Goal: Register for event/course

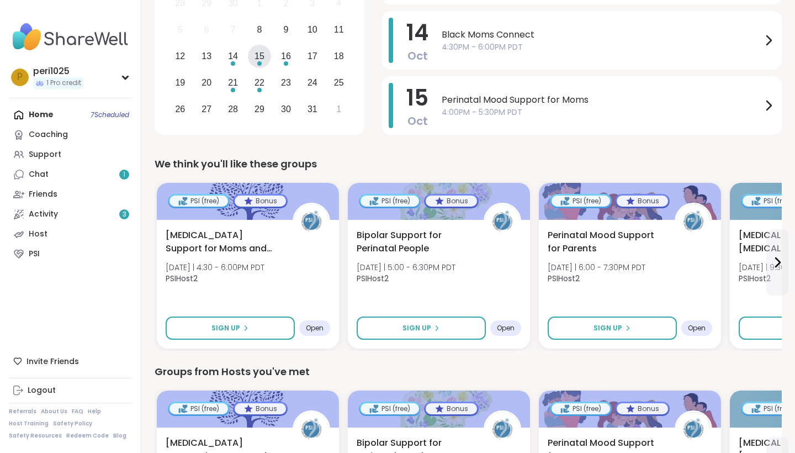
scroll to position [216, 0]
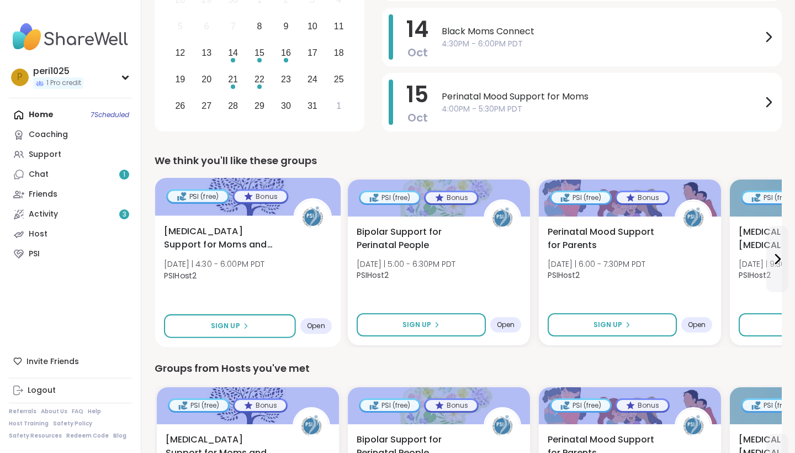
click at [242, 234] on span "[MEDICAL_DATA] Support for Moms and Birthing People" at bounding box center [222, 238] width 117 height 27
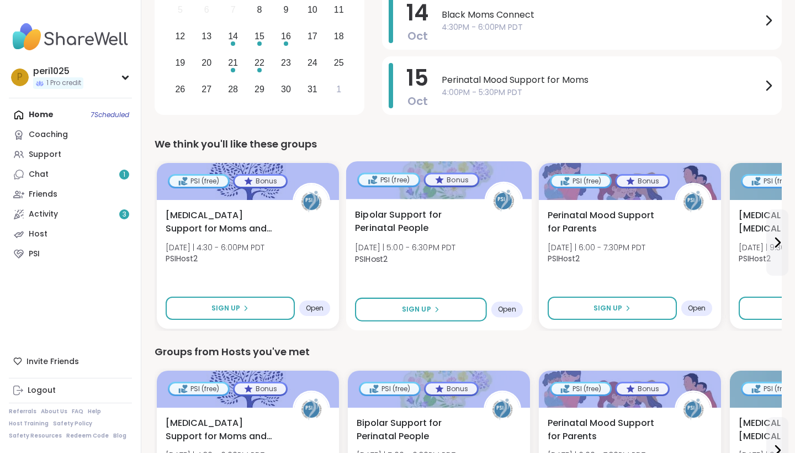
scroll to position [227, 0]
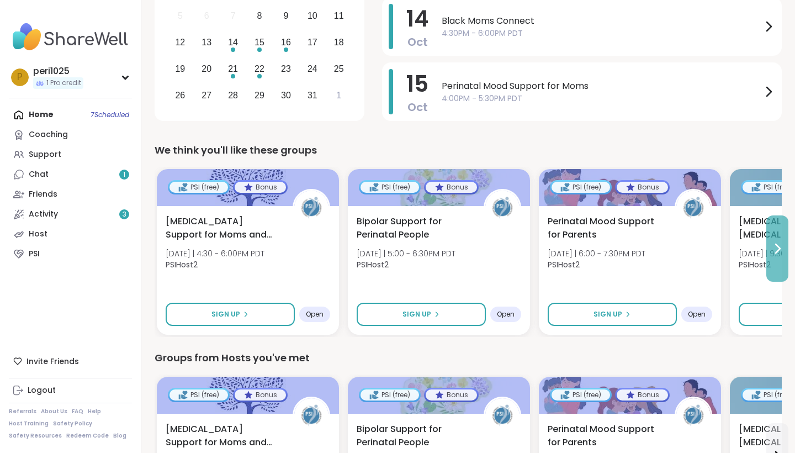
click at [782, 251] on icon at bounding box center [776, 248] width 13 height 13
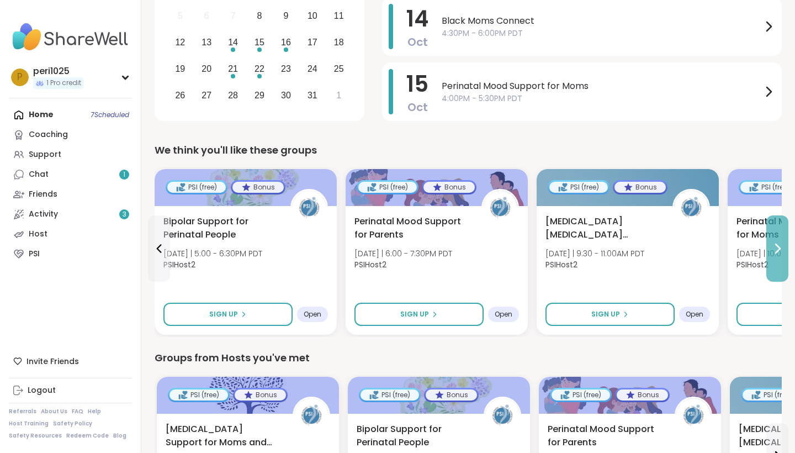
click at [782, 251] on icon at bounding box center [776, 248] width 13 height 13
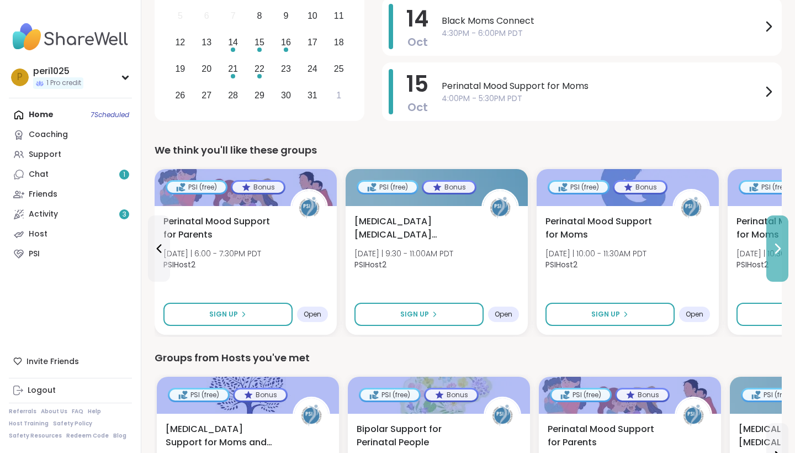
click at [782, 251] on icon at bounding box center [776, 248] width 13 height 13
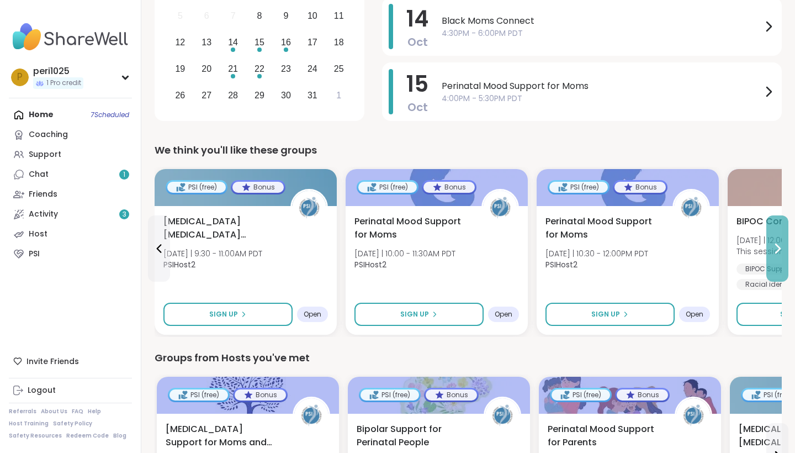
click at [782, 251] on icon at bounding box center [776, 248] width 13 height 13
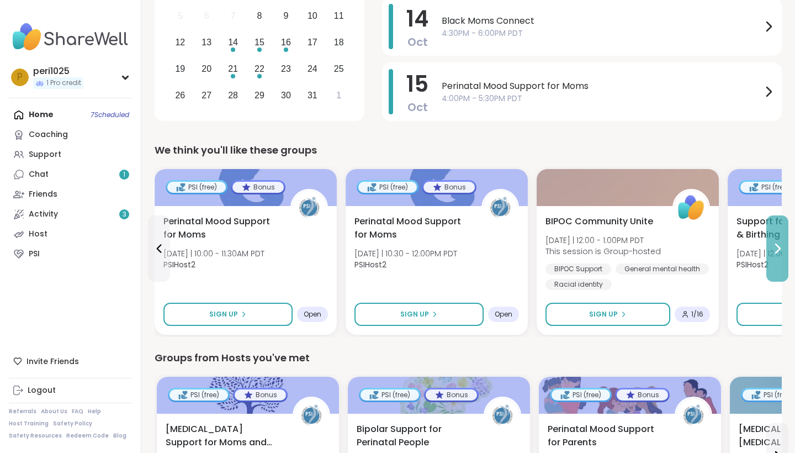
click at [782, 251] on icon at bounding box center [776, 248] width 13 height 13
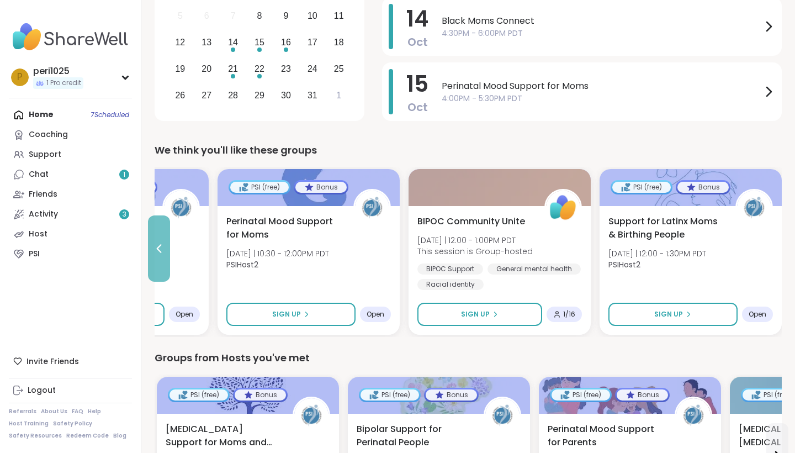
click at [167, 244] on button at bounding box center [159, 248] width 22 height 66
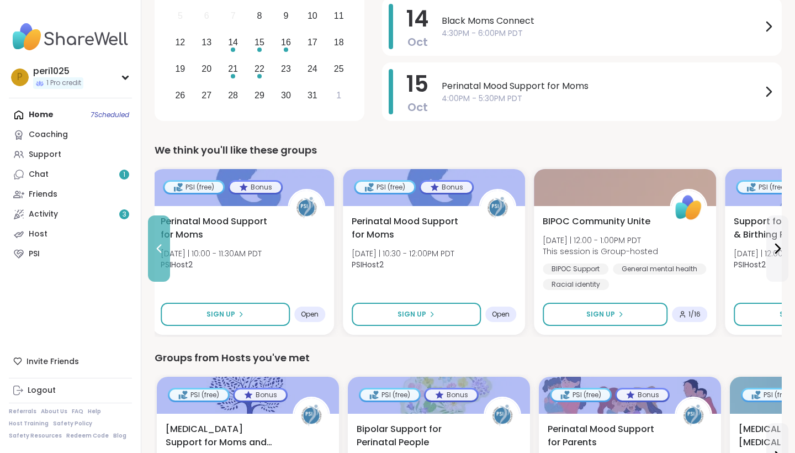
click at [162, 244] on icon at bounding box center [158, 248] width 13 height 13
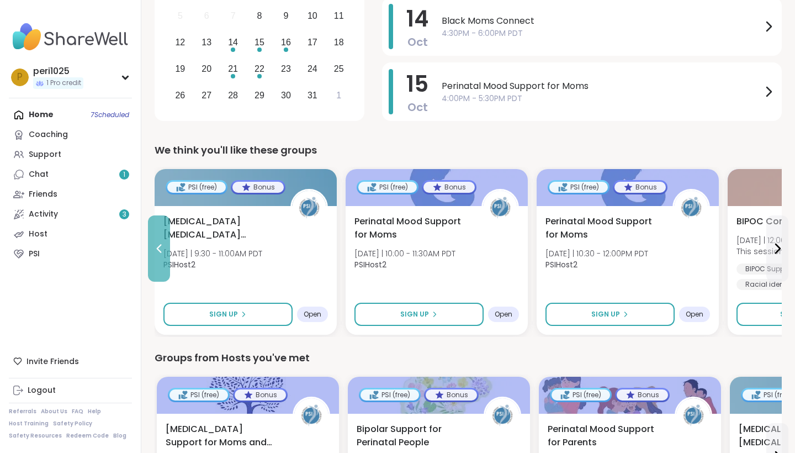
click at [159, 244] on icon at bounding box center [158, 248] width 13 height 13
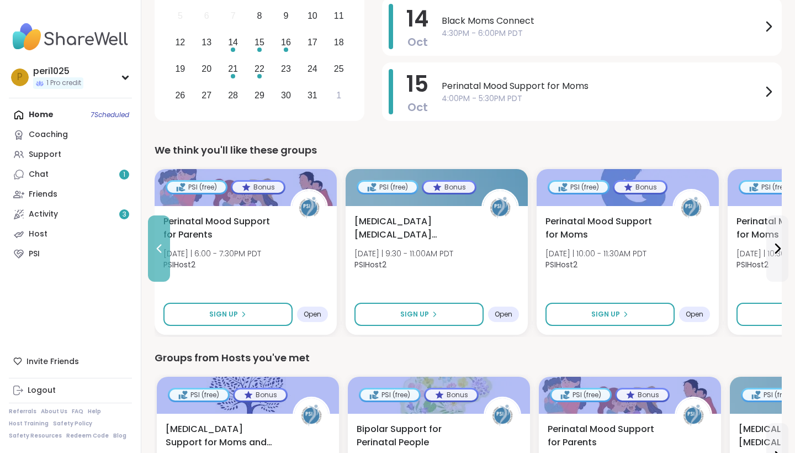
click at [159, 244] on icon at bounding box center [158, 248] width 13 height 13
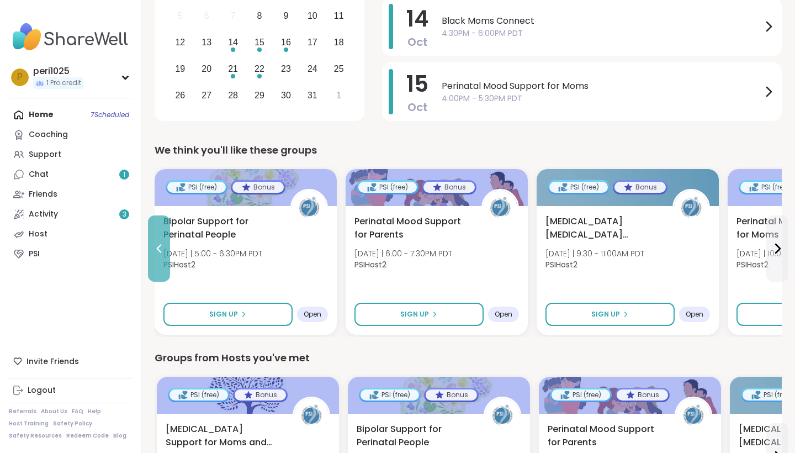
click at [159, 244] on icon at bounding box center [158, 248] width 13 height 13
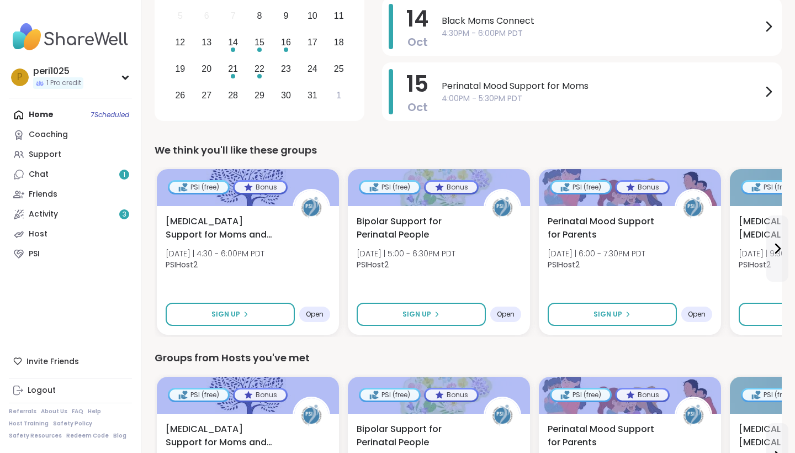
click at [159, 244] on div "[MEDICAL_DATA] Support for Moms and Birthing People [DATE] | 4:30 - 6:00PM PDT …" at bounding box center [248, 270] width 182 height 129
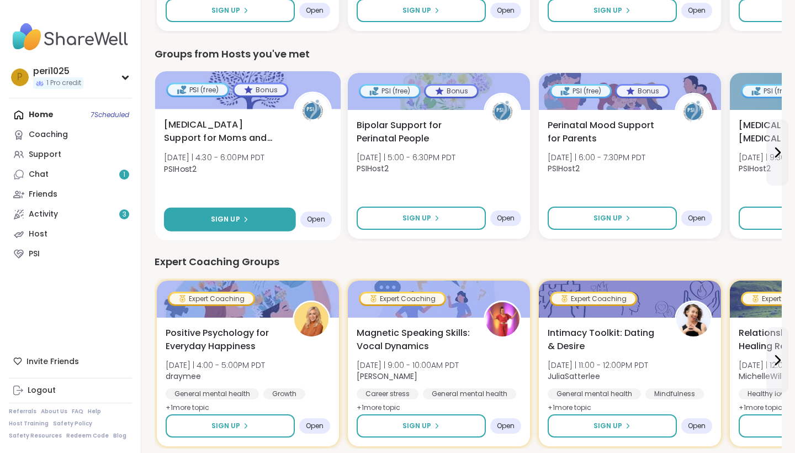
scroll to position [531, 0]
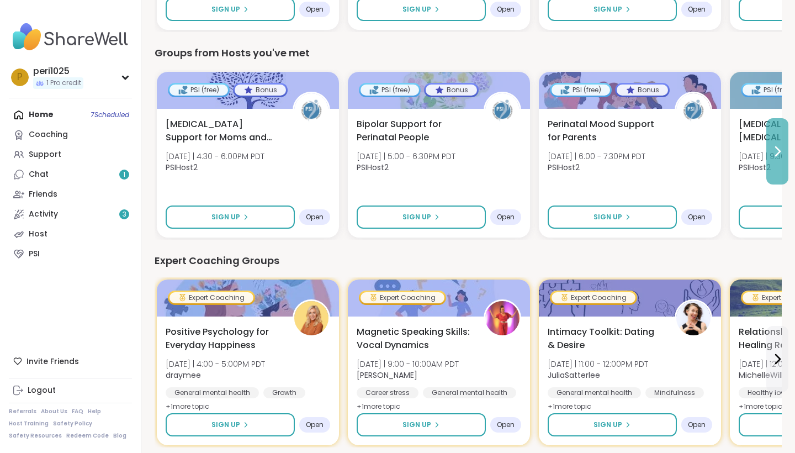
click at [780, 163] on button at bounding box center [777, 151] width 22 height 66
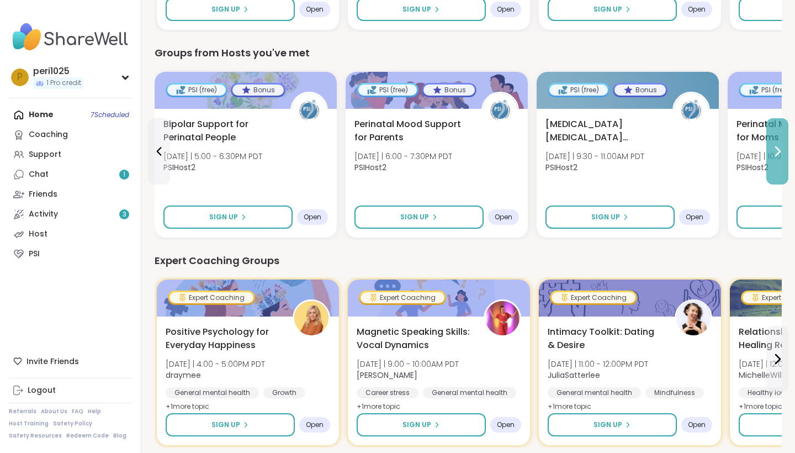
click at [780, 163] on button at bounding box center [777, 151] width 22 height 66
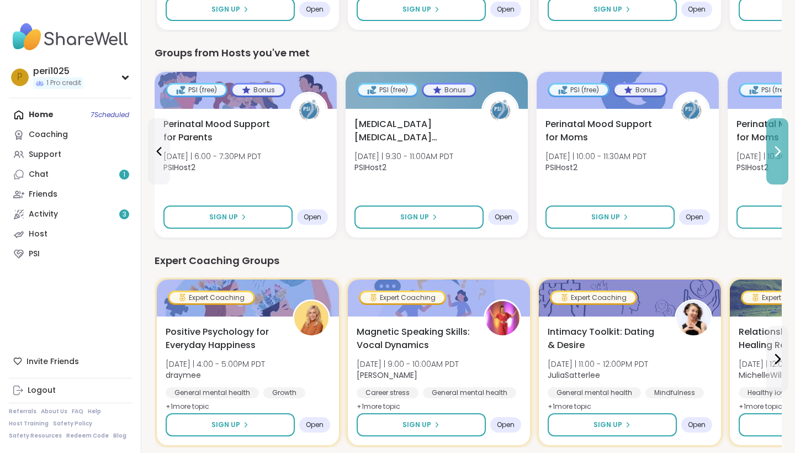
click at [781, 163] on button at bounding box center [777, 151] width 22 height 66
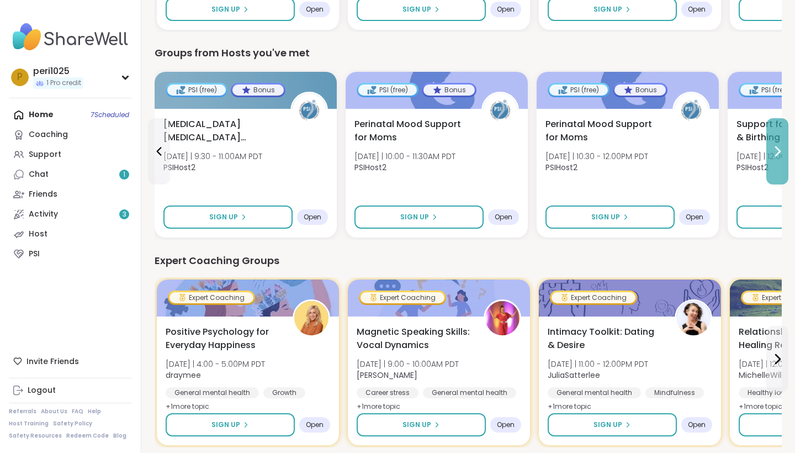
click at [779, 162] on button at bounding box center [777, 151] width 22 height 66
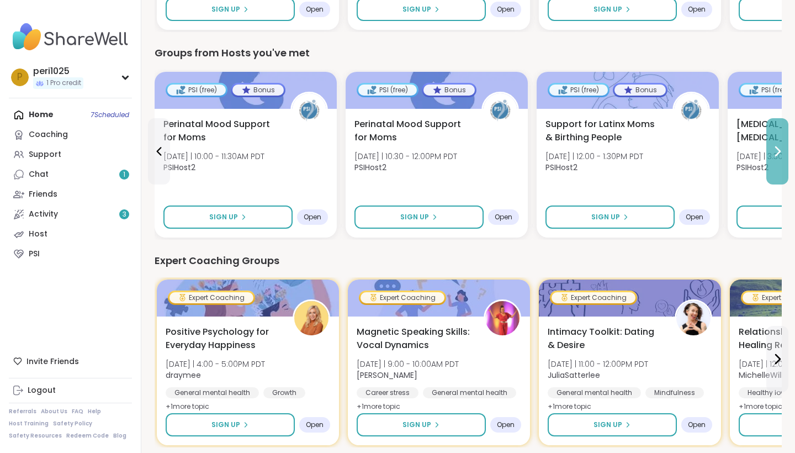
click at [779, 162] on button at bounding box center [777, 151] width 22 height 66
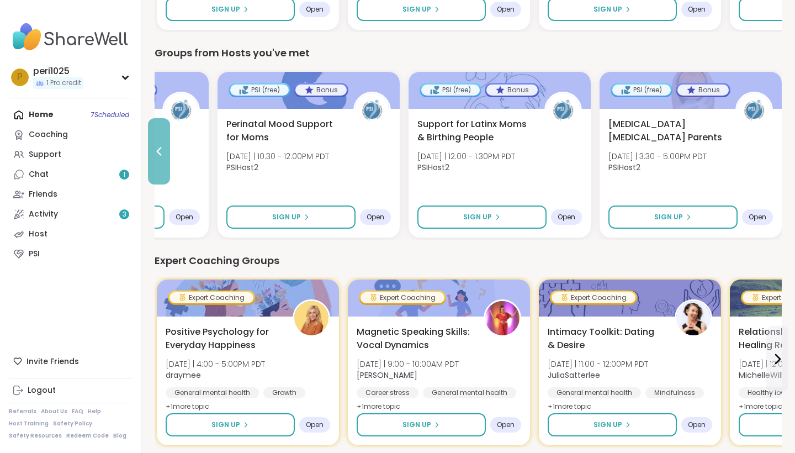
click at [163, 147] on icon at bounding box center [158, 151] width 13 height 13
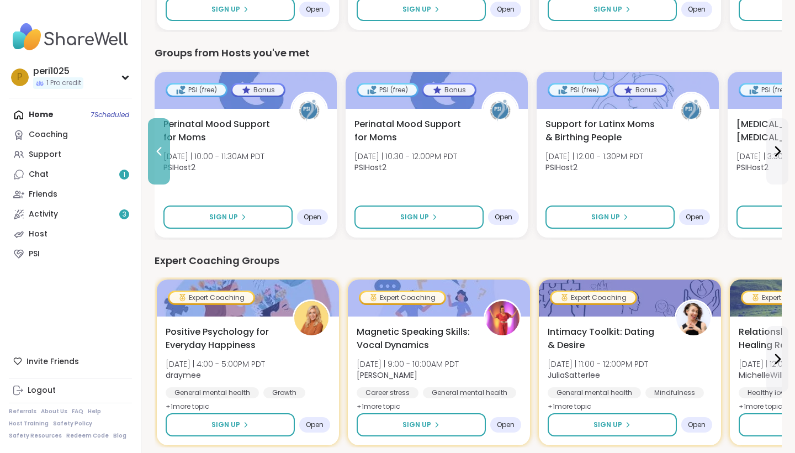
click at [151, 144] on button at bounding box center [159, 151] width 22 height 66
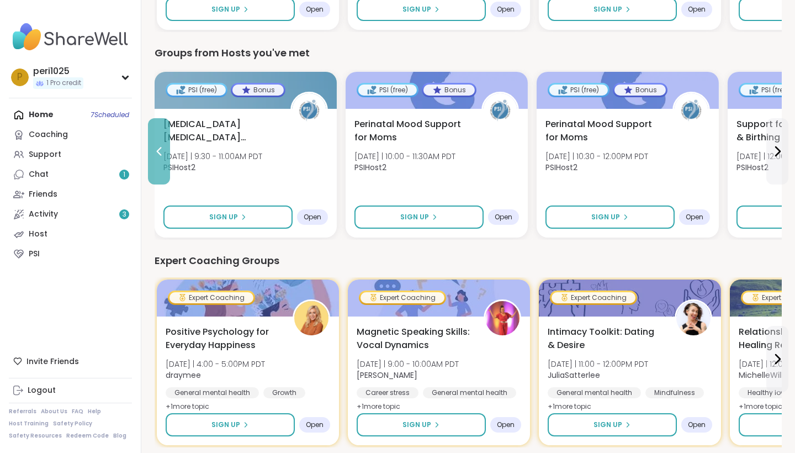
click at [151, 144] on button at bounding box center [159, 151] width 22 height 66
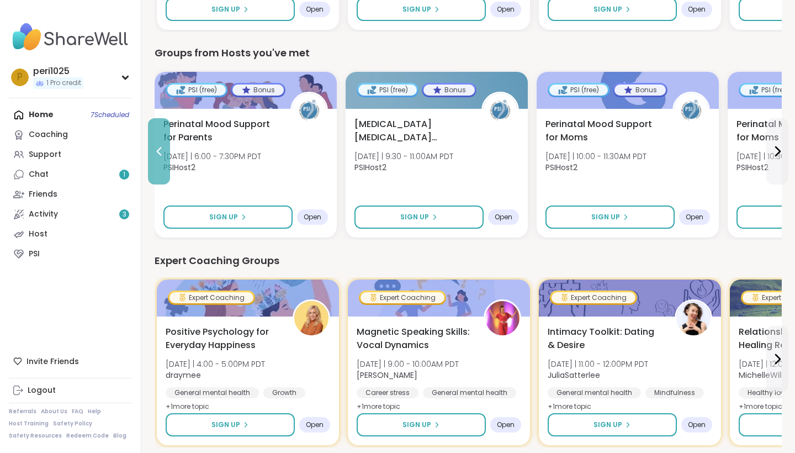
click at [151, 144] on button at bounding box center [159, 151] width 22 height 66
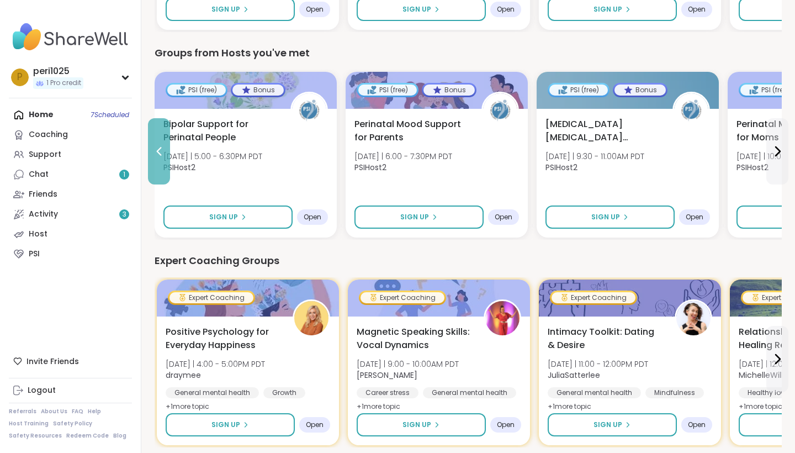
click at [151, 144] on button at bounding box center [159, 151] width 22 height 66
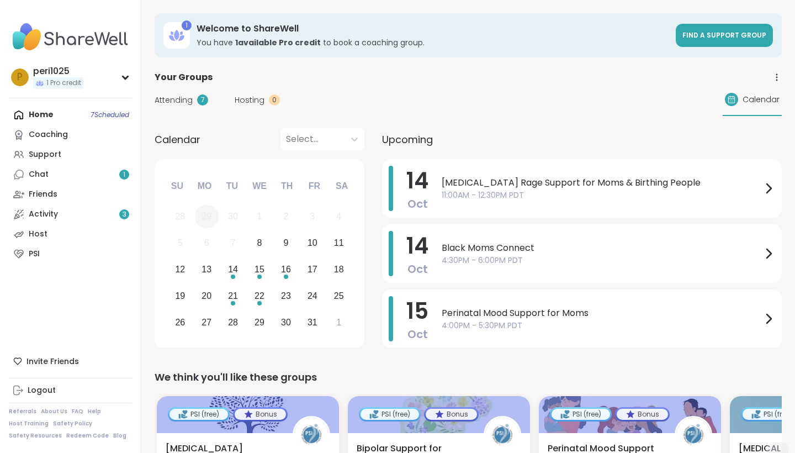
scroll to position [0, 0]
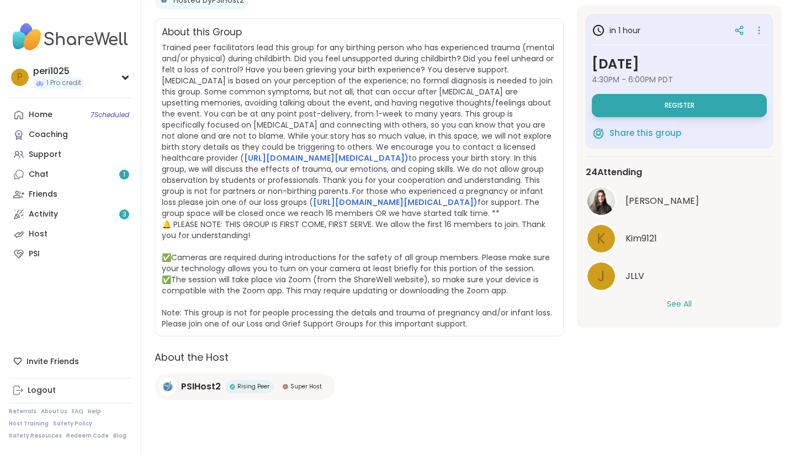
scroll to position [251, 0]
click at [679, 304] on button "See All" at bounding box center [679, 304] width 25 height 12
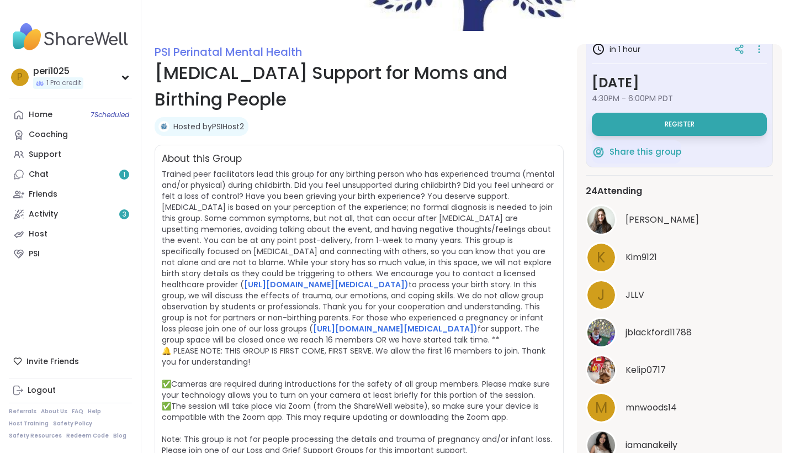
scroll to position [114, 0]
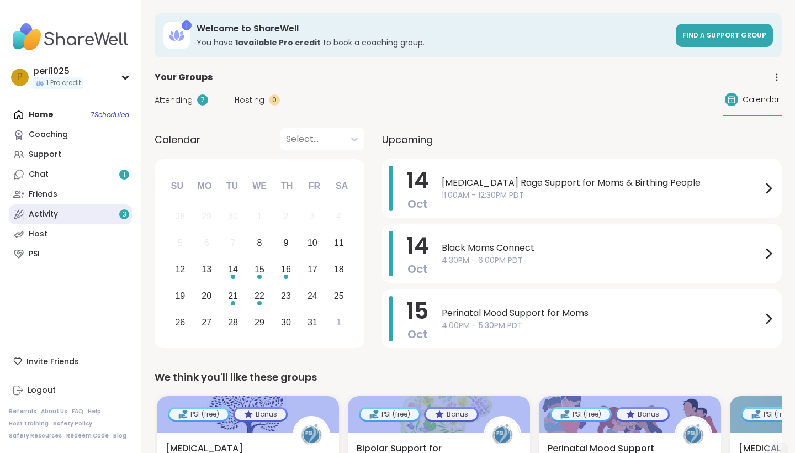
click at [78, 219] on link "Activity 3" at bounding box center [70, 214] width 123 height 20
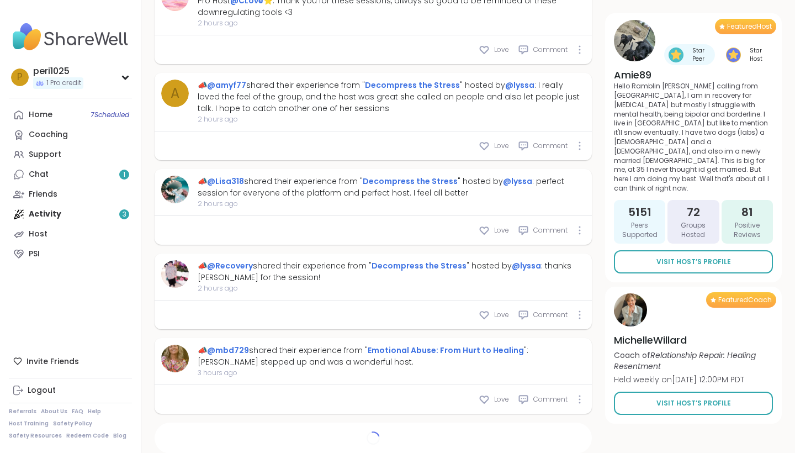
scroll to position [2034, 0]
type textarea "*"
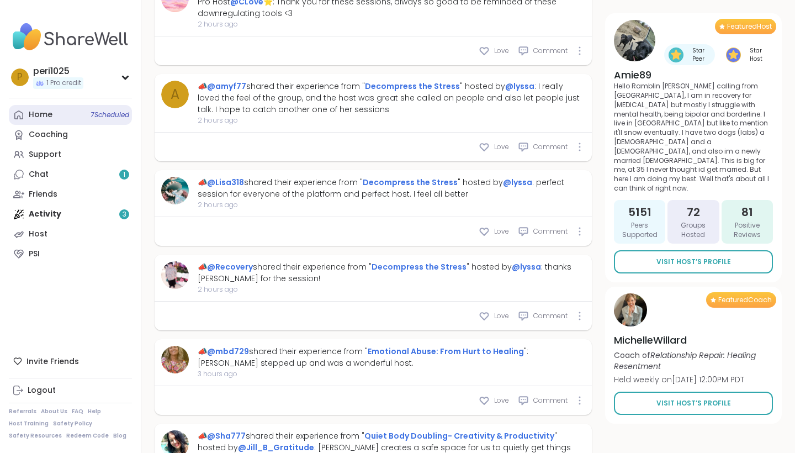
click at [92, 113] on span "7 Scheduled" at bounding box center [110, 114] width 39 height 9
